Goal: Information Seeking & Learning: Learn about a topic

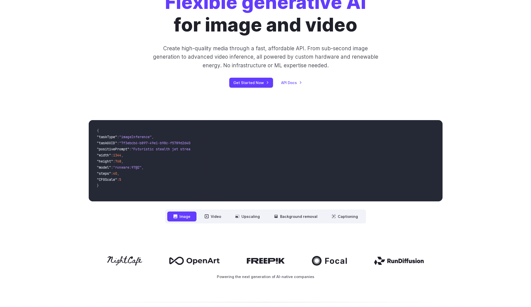
scroll to position [4, 0]
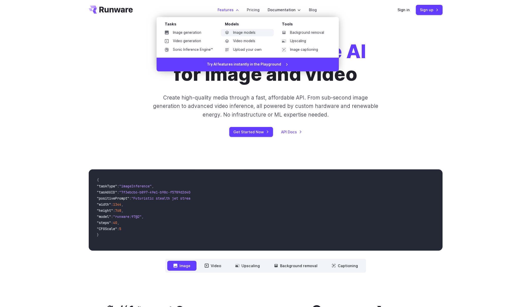
click at [240, 33] on link "Image models" at bounding box center [247, 33] width 53 height 8
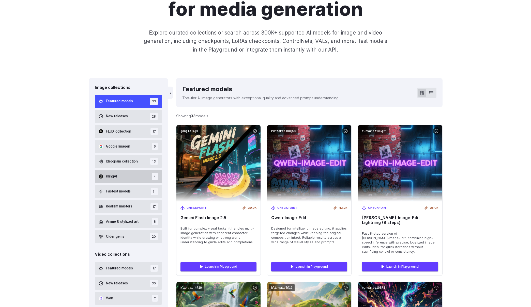
scroll to position [23, 0]
